Goal: Information Seeking & Learning: Check status

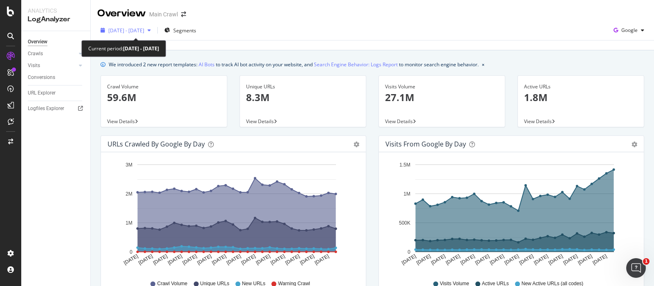
click at [144, 33] on span "[DATE] - [DATE]" at bounding box center [126, 30] width 36 height 7
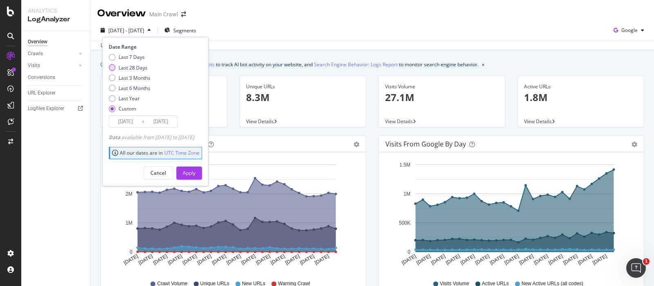
click at [117, 70] on div "Last 28 Days" at bounding box center [130, 67] width 42 height 7
type input "[DATE]"
click at [194, 169] on button "Apply" at bounding box center [189, 172] width 26 height 13
